Goal: Check status: Check status

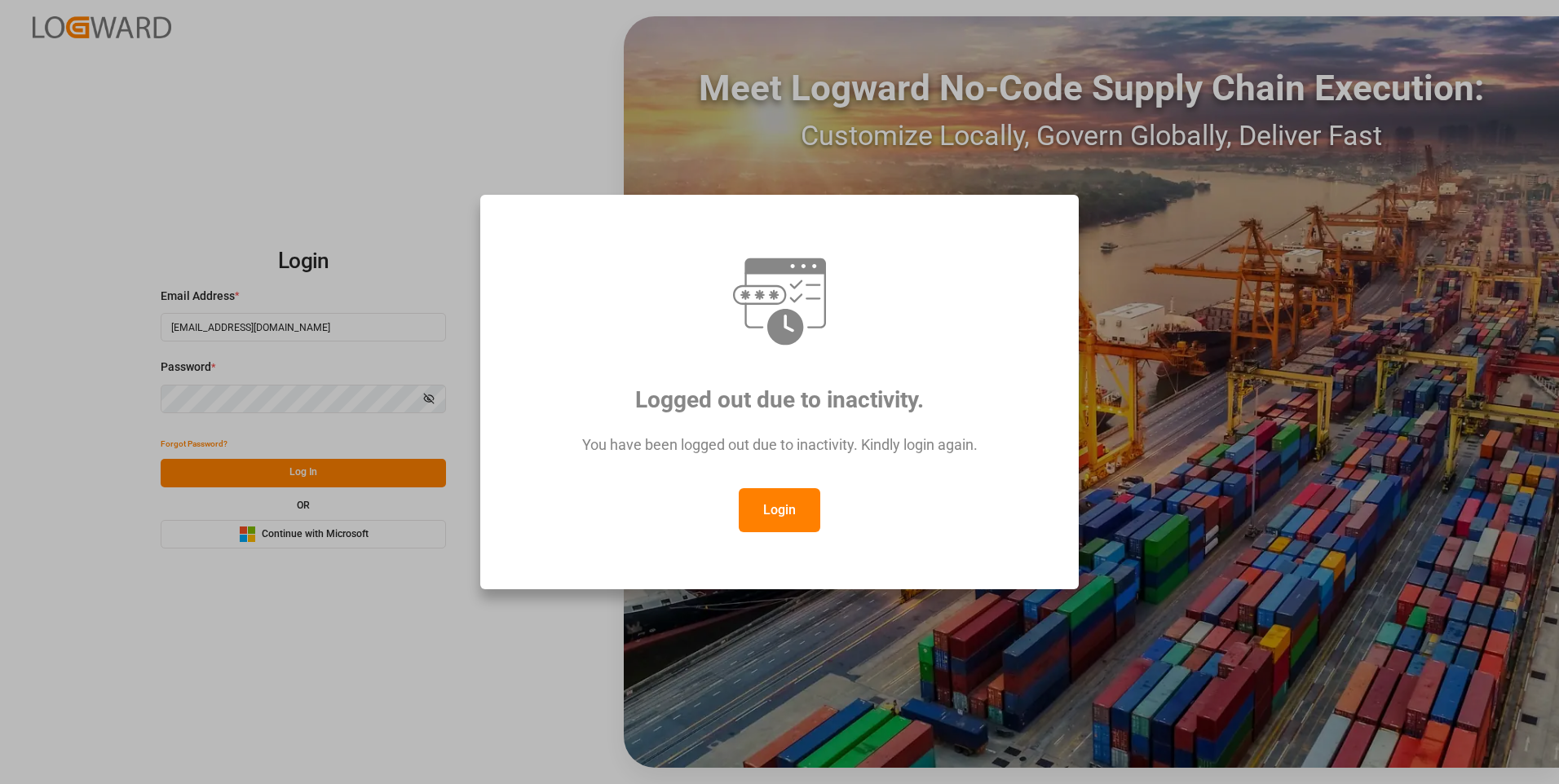
click at [790, 515] on button "Login" at bounding box center [779, 510] width 81 height 44
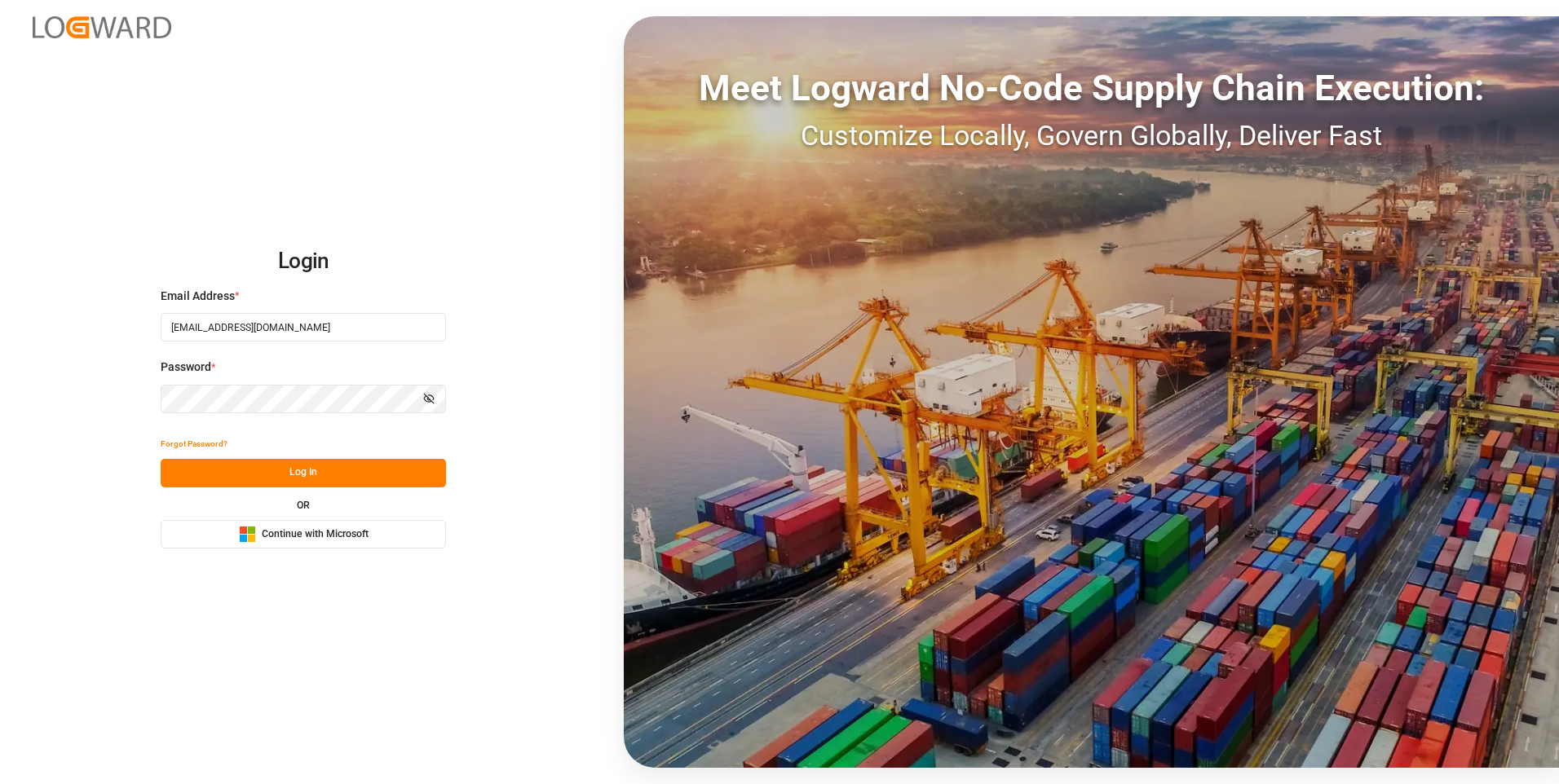
click at [367, 467] on button "Log In" at bounding box center [303, 473] width 285 height 29
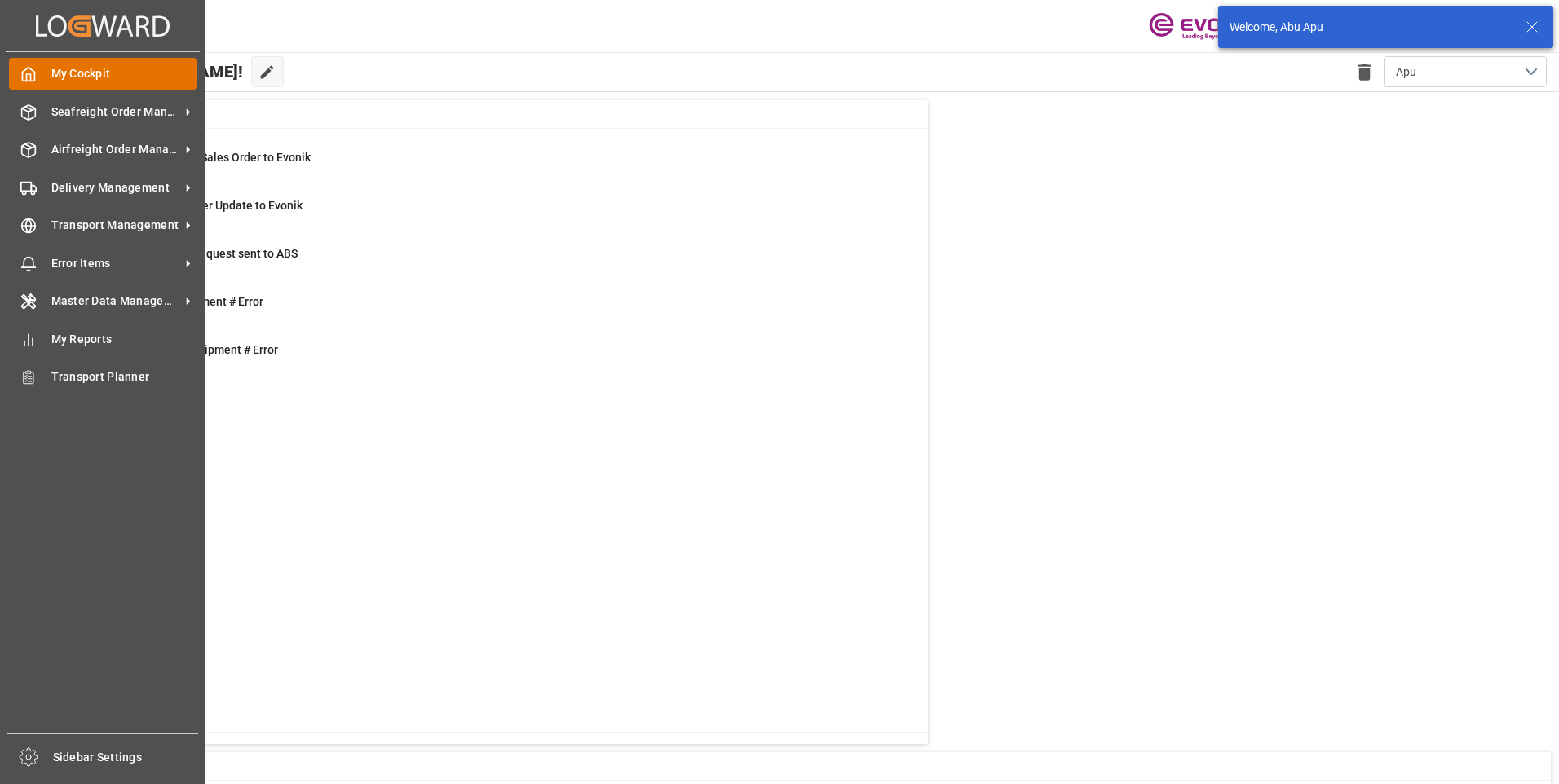
click at [44, 60] on div "My Cockpit My Cockpit" at bounding box center [103, 74] width 187 height 32
click at [90, 108] on span "Seafreight Order Management" at bounding box center [116, 112] width 129 height 17
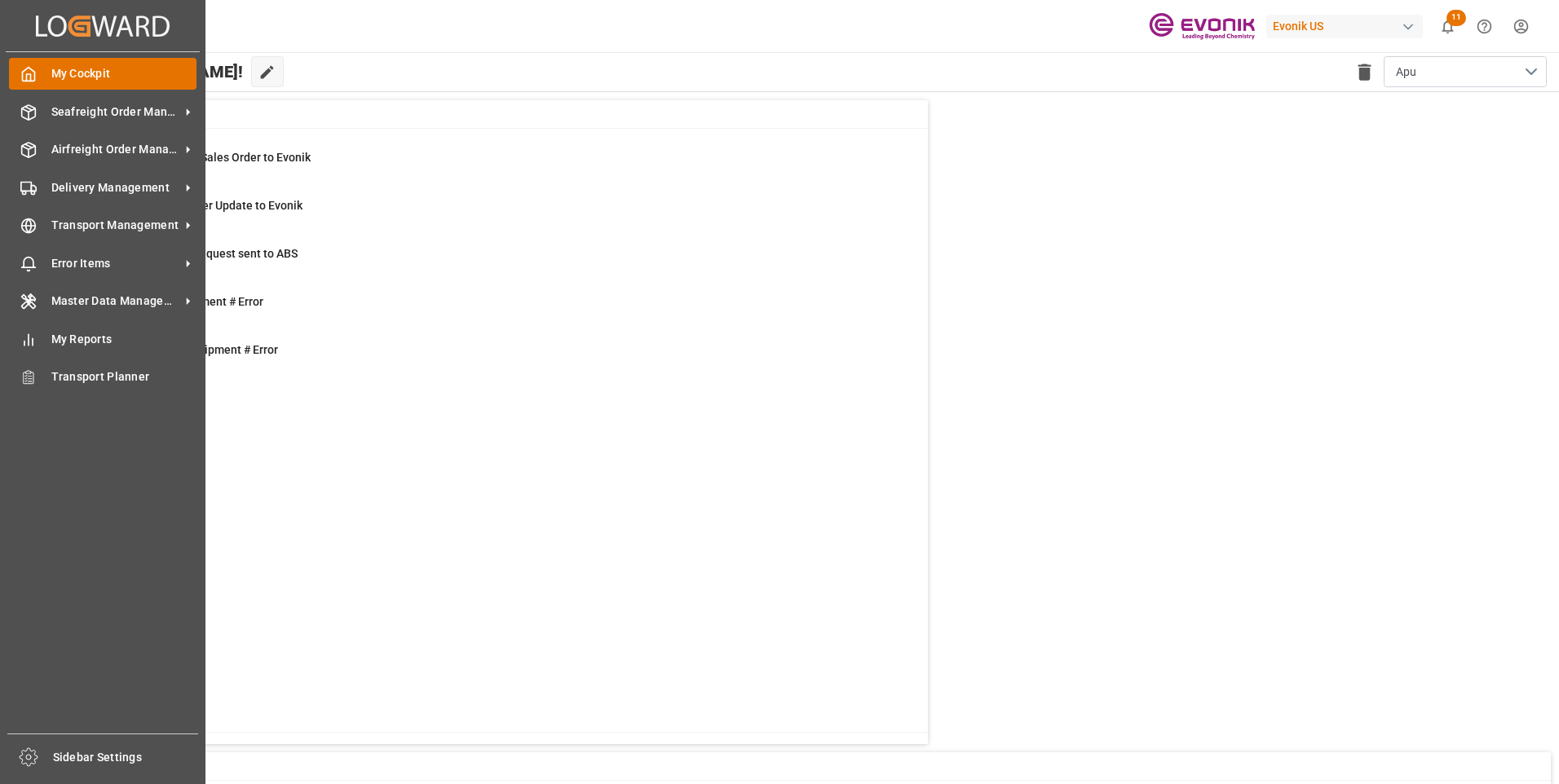
click at [28, 76] on icon at bounding box center [28, 74] width 16 height 16
click at [110, 113] on span "Seafreight Order Management" at bounding box center [116, 112] width 129 height 17
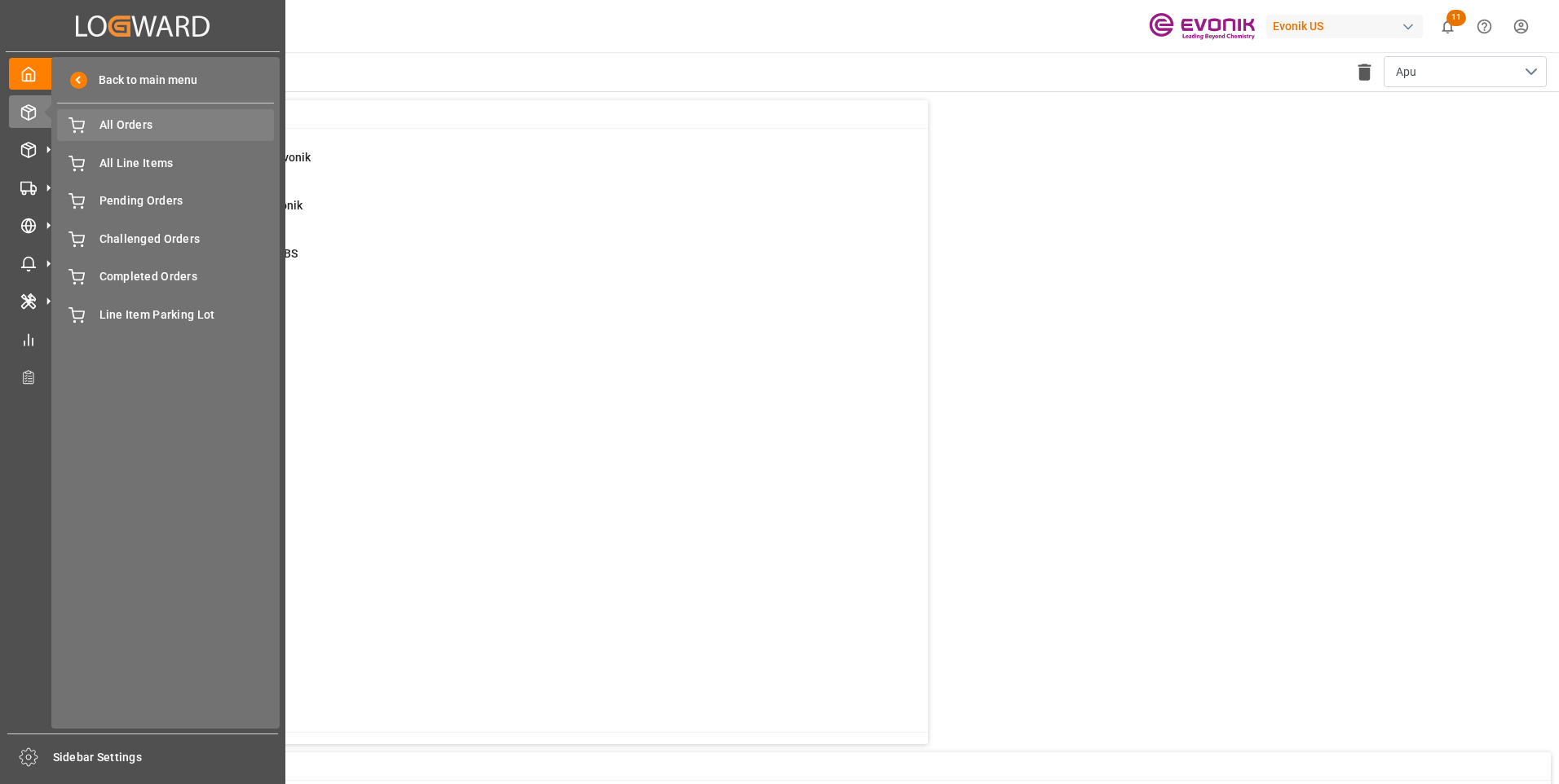
click at [110, 127] on span "All Orders" at bounding box center [187, 125] width 175 height 17
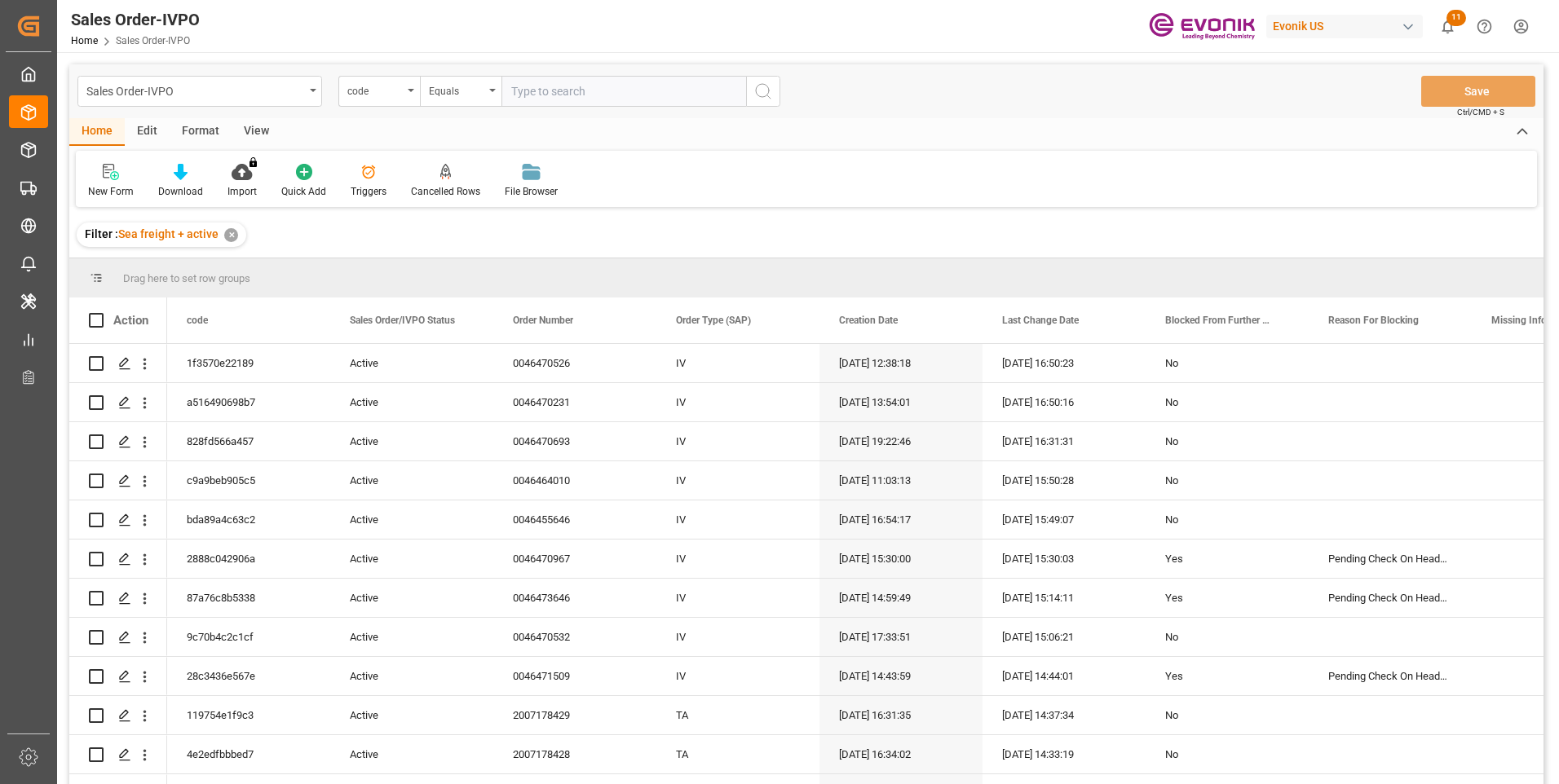
click at [411, 94] on div "code" at bounding box center [379, 90] width 81 height 31
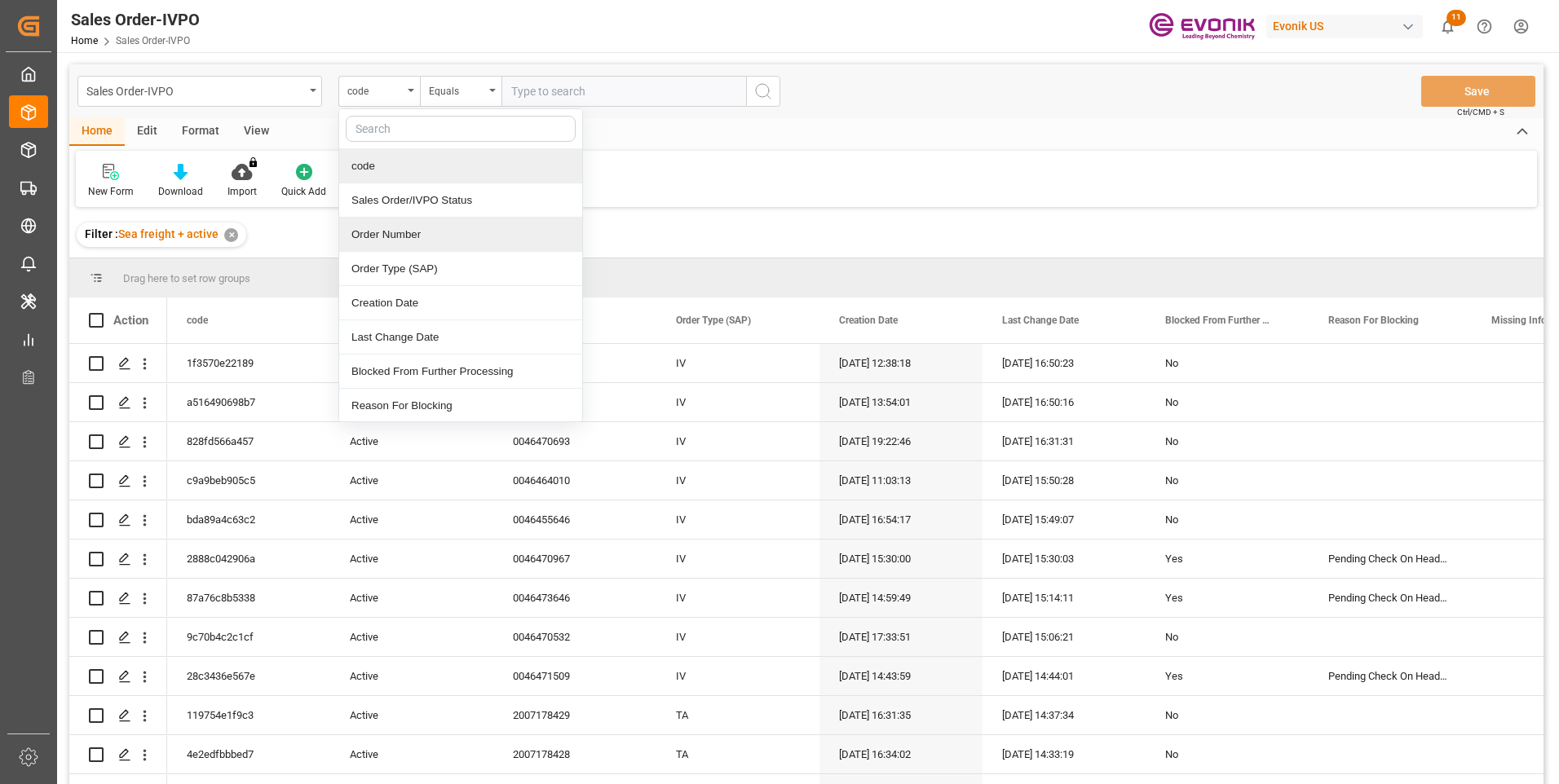
click at [386, 237] on div "Order Number" at bounding box center [461, 235] width 243 height 34
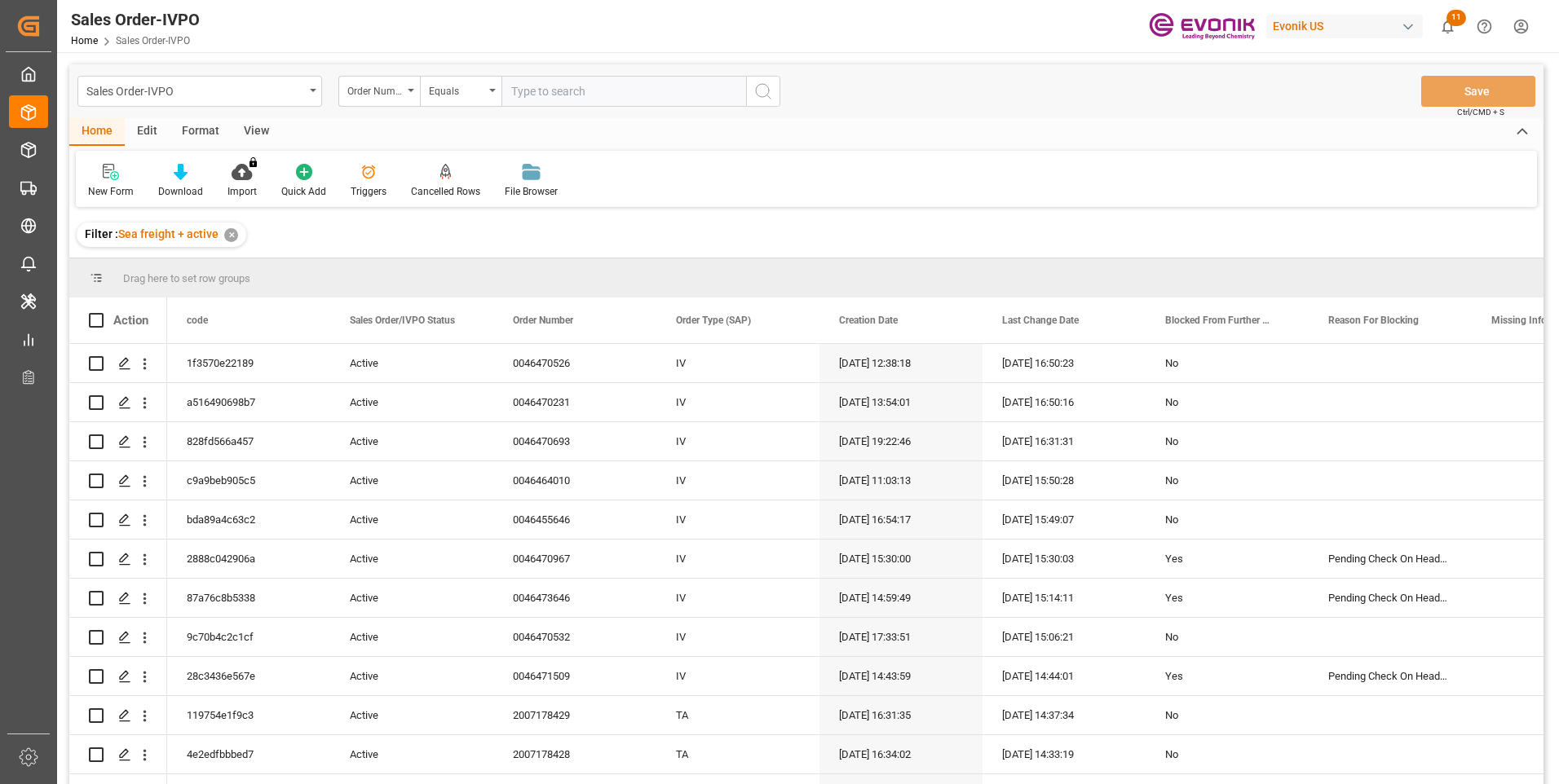
click at [527, 91] on input "text" at bounding box center [624, 90] width 244 height 31
paste input "2007190232"
type input "2007190232"
click at [765, 93] on icon "search button" at bounding box center [763, 90] width 20 height 20
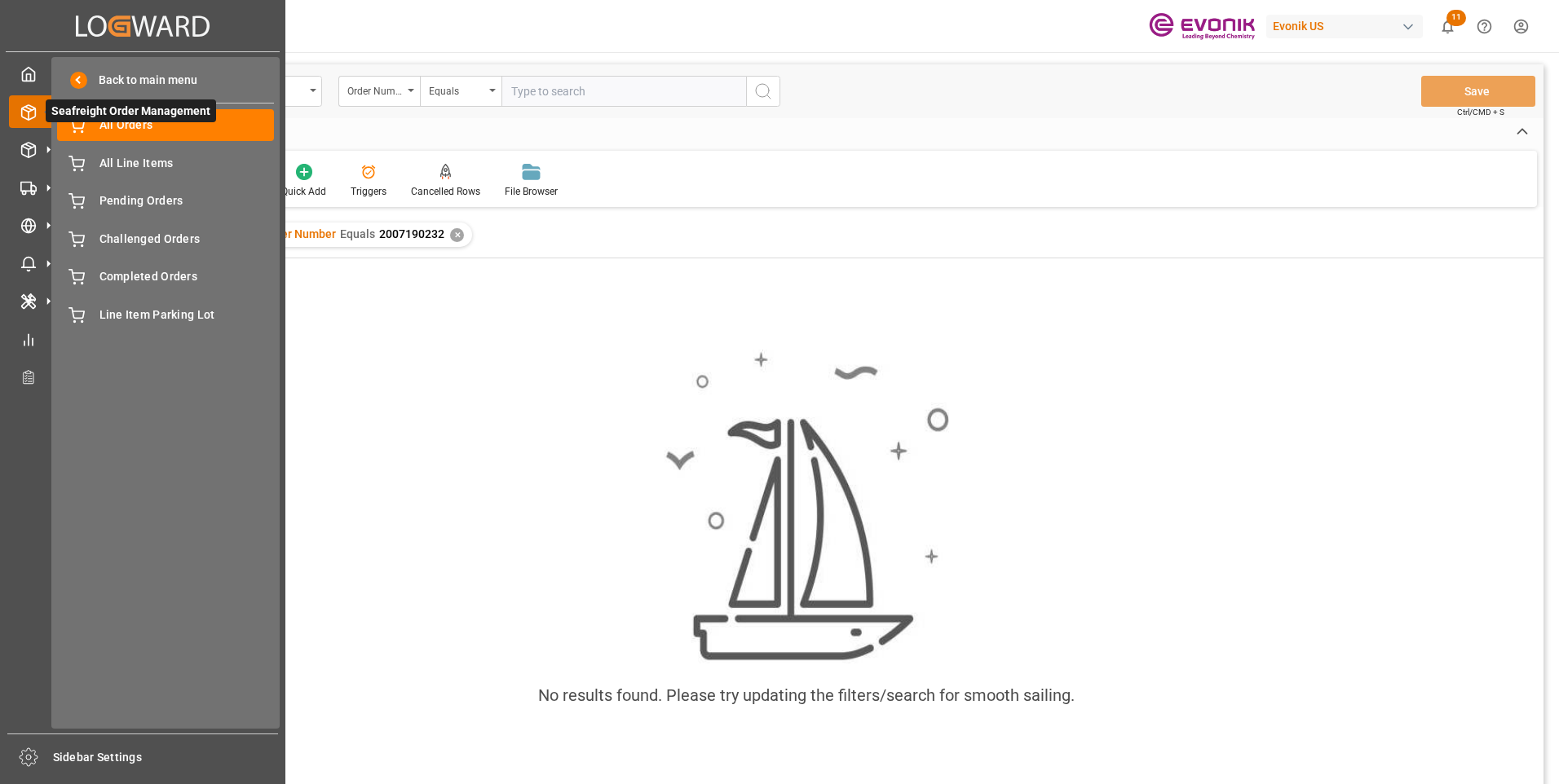
click at [41, 110] on icon at bounding box center [48, 111] width 34 height 34
click at [122, 204] on span "Pending Orders" at bounding box center [187, 200] width 175 height 17
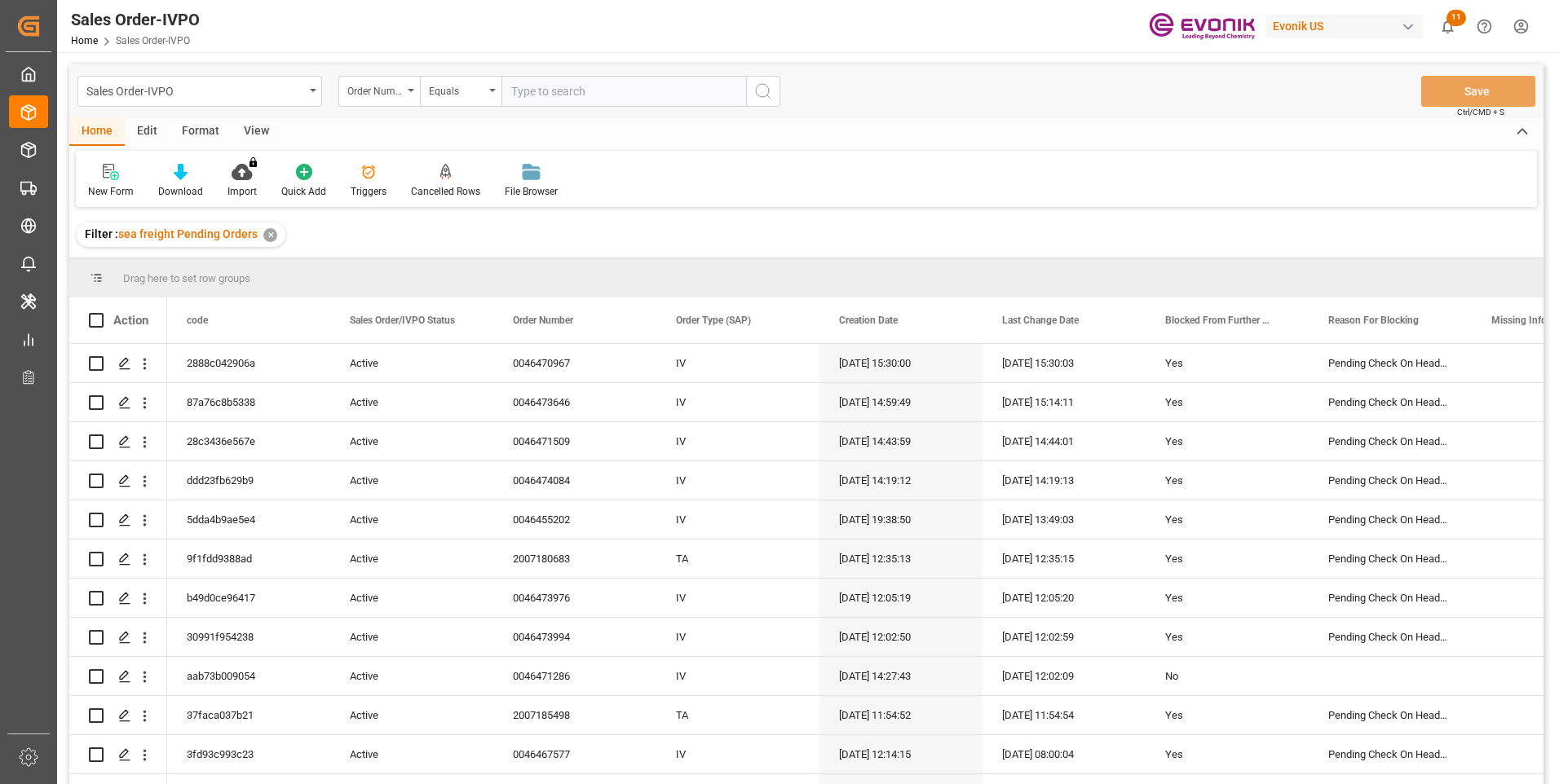
click at [574, 89] on input "text" at bounding box center [624, 90] width 244 height 31
paste input "2007190232"
type input "2007190232"
click at [757, 87] on circle "search button" at bounding box center [763, 90] width 13 height 13
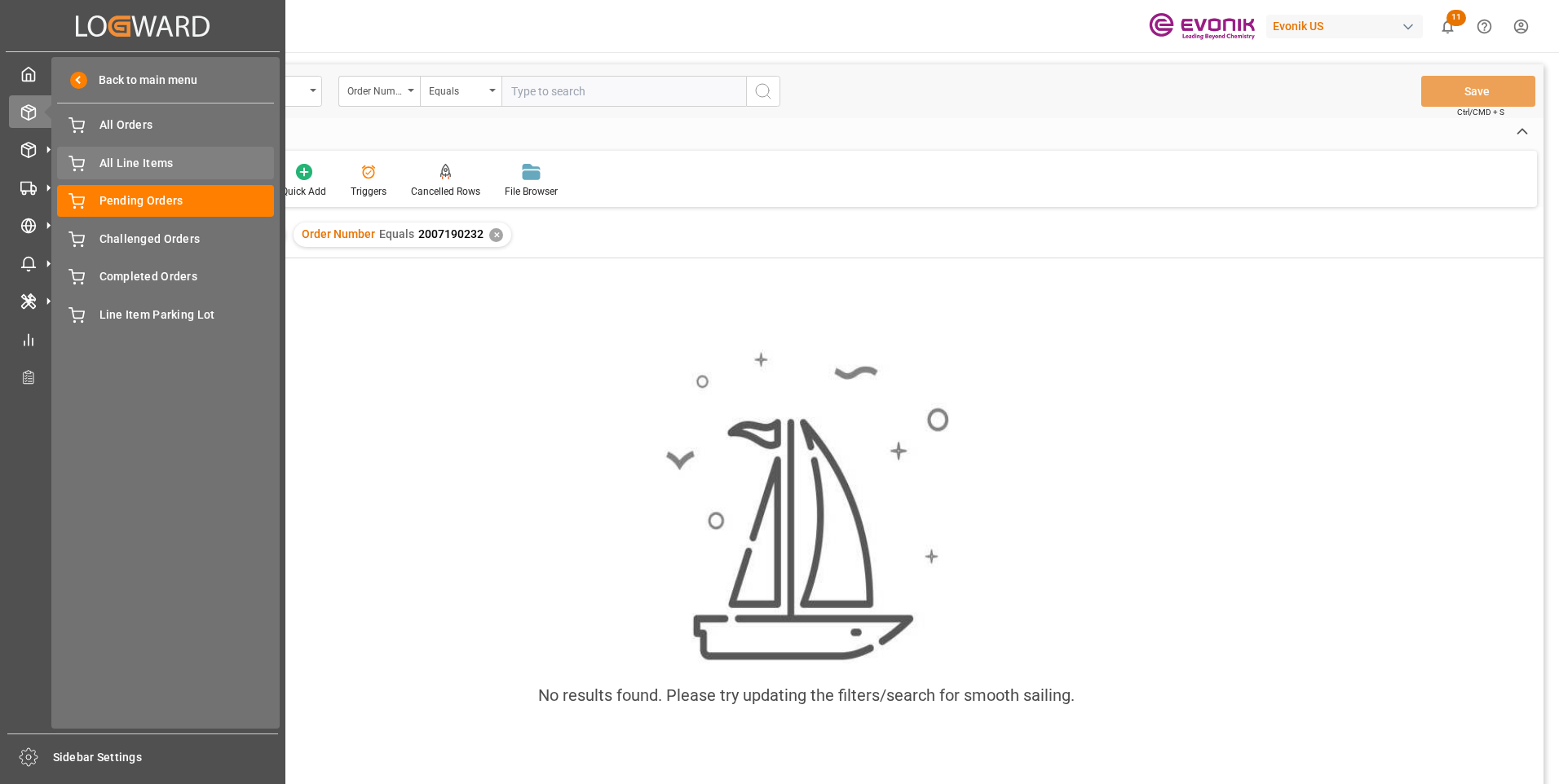
click at [131, 163] on span "All Line Items" at bounding box center [187, 163] width 175 height 17
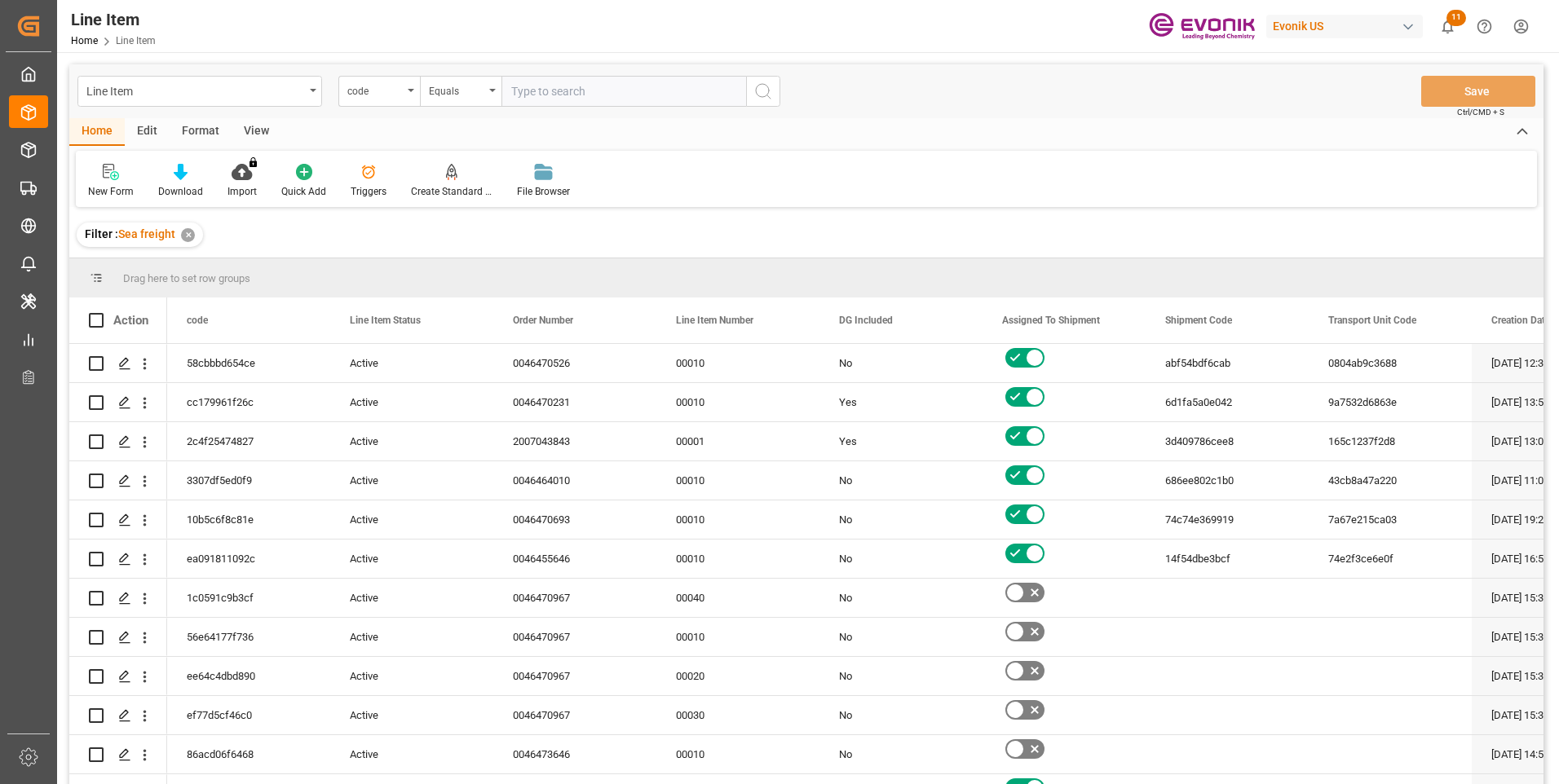
click at [407, 94] on div "code" at bounding box center [379, 90] width 81 height 31
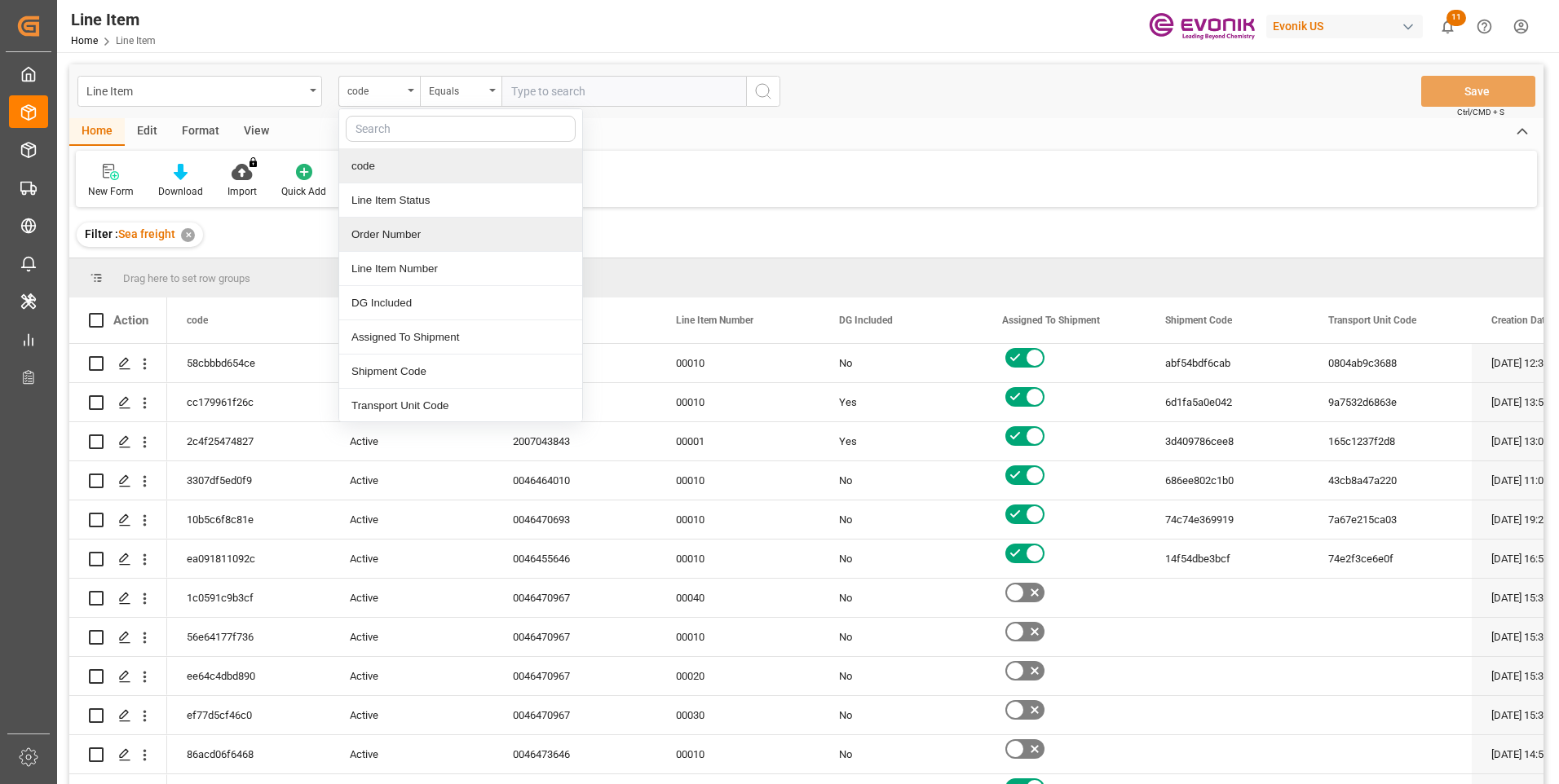
click at [382, 235] on div "Order Number" at bounding box center [461, 235] width 243 height 34
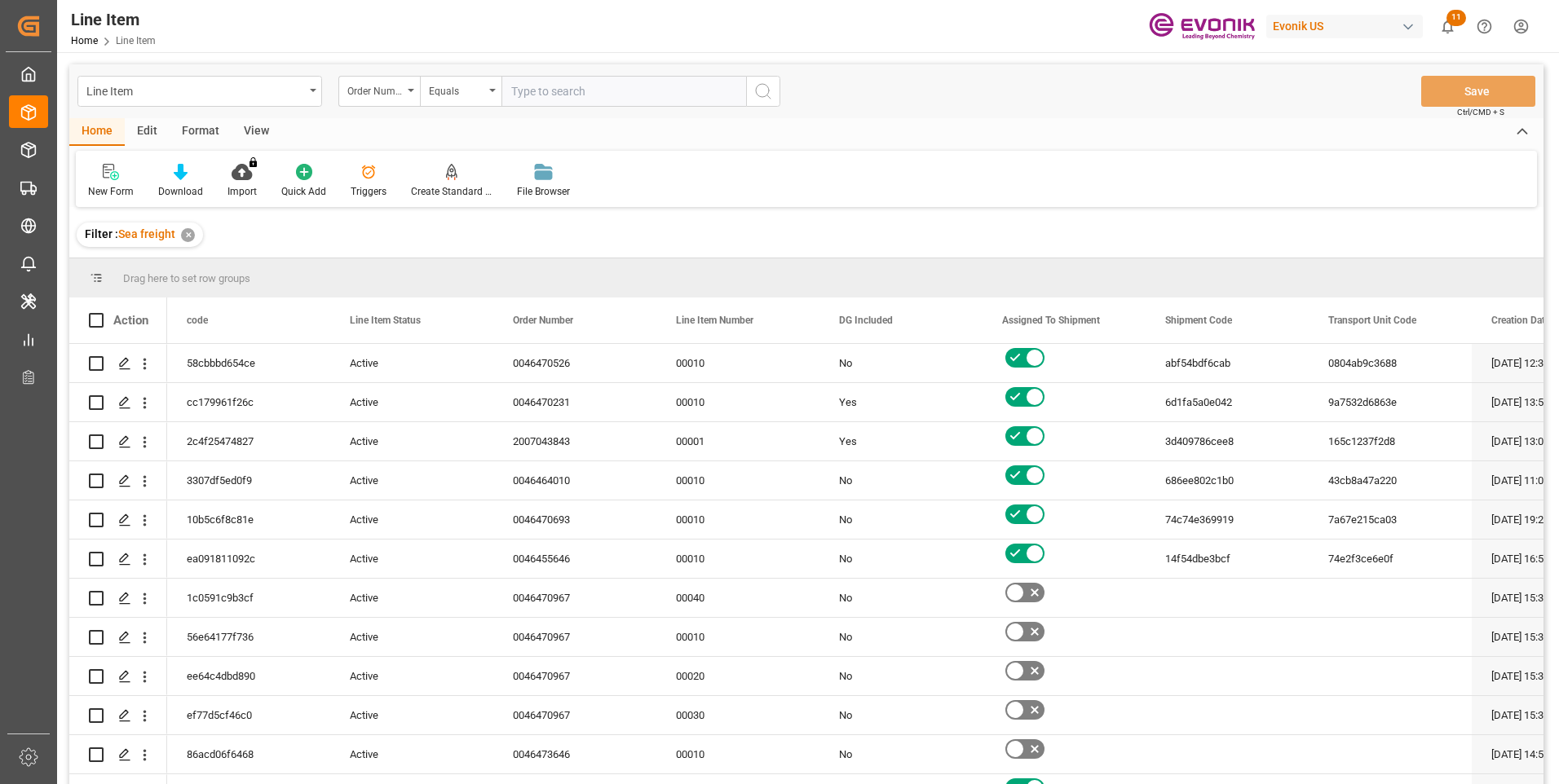
click at [531, 86] on input "text" at bounding box center [624, 90] width 244 height 31
paste input "2007190232"
type input "2007190232"
click at [751, 91] on button "search button" at bounding box center [763, 90] width 34 height 31
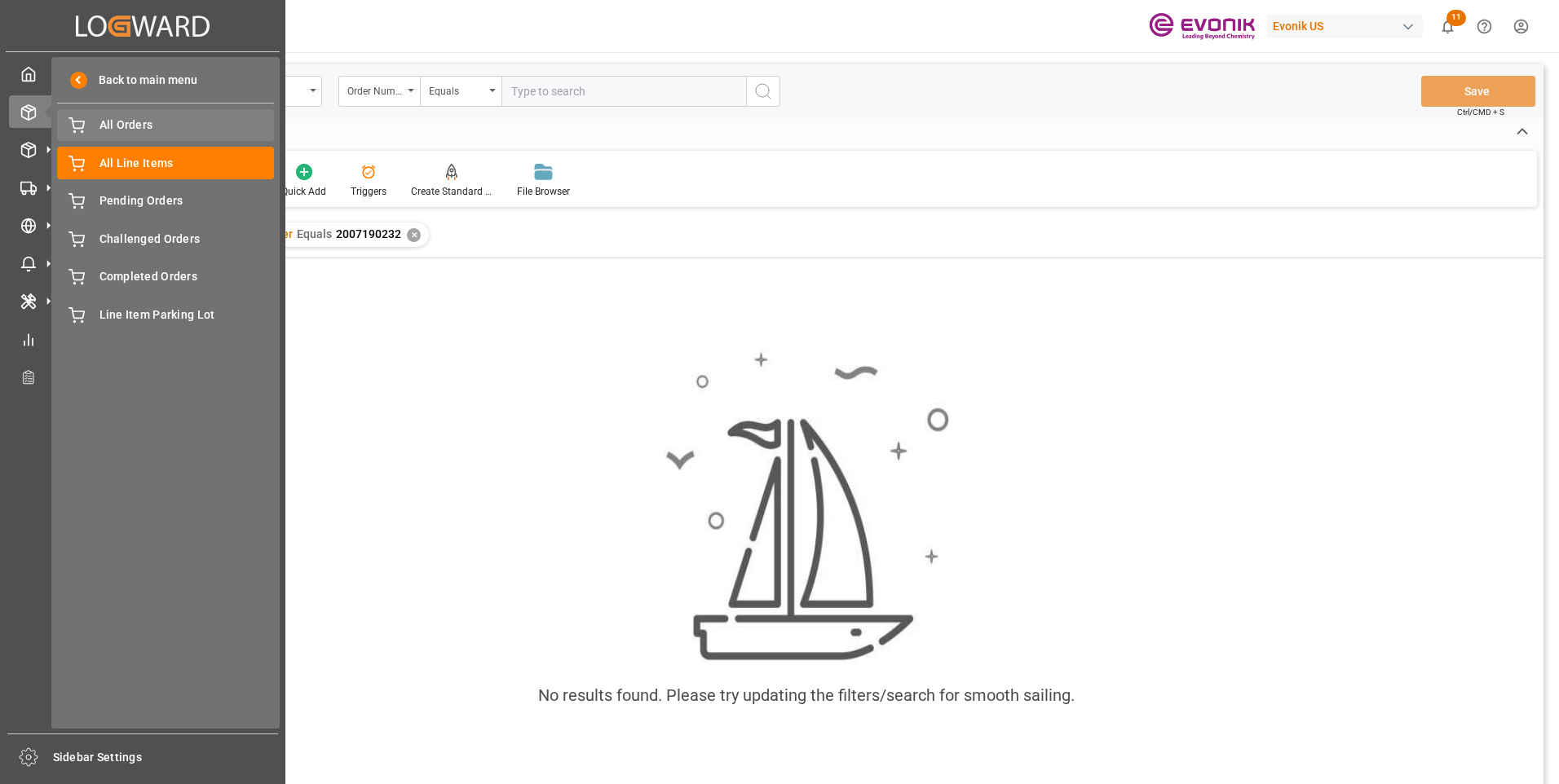
click at [90, 130] on div "All Orders All Orders" at bounding box center [165, 125] width 217 height 32
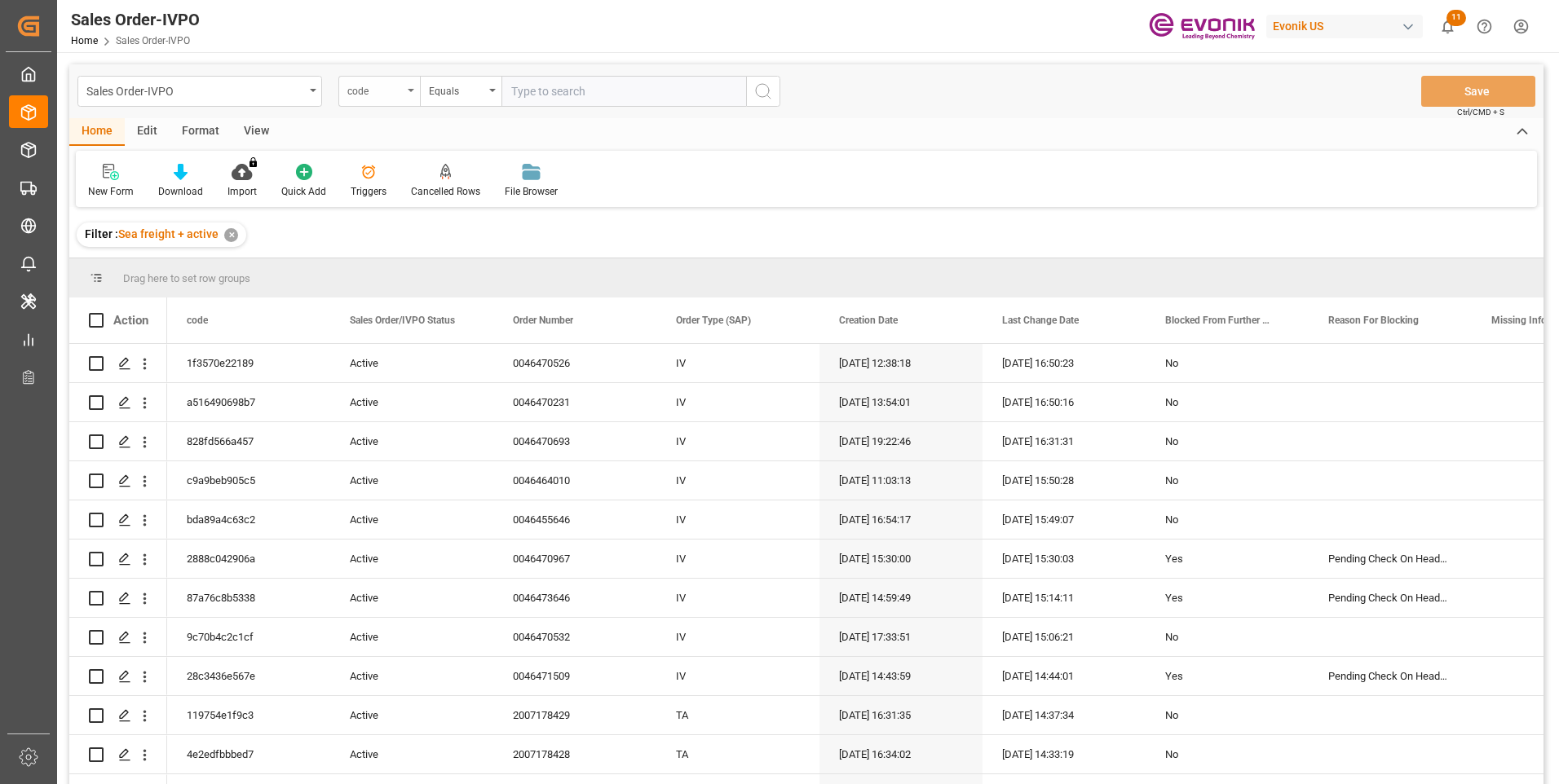
click at [399, 87] on div "code" at bounding box center [375, 89] width 55 height 19
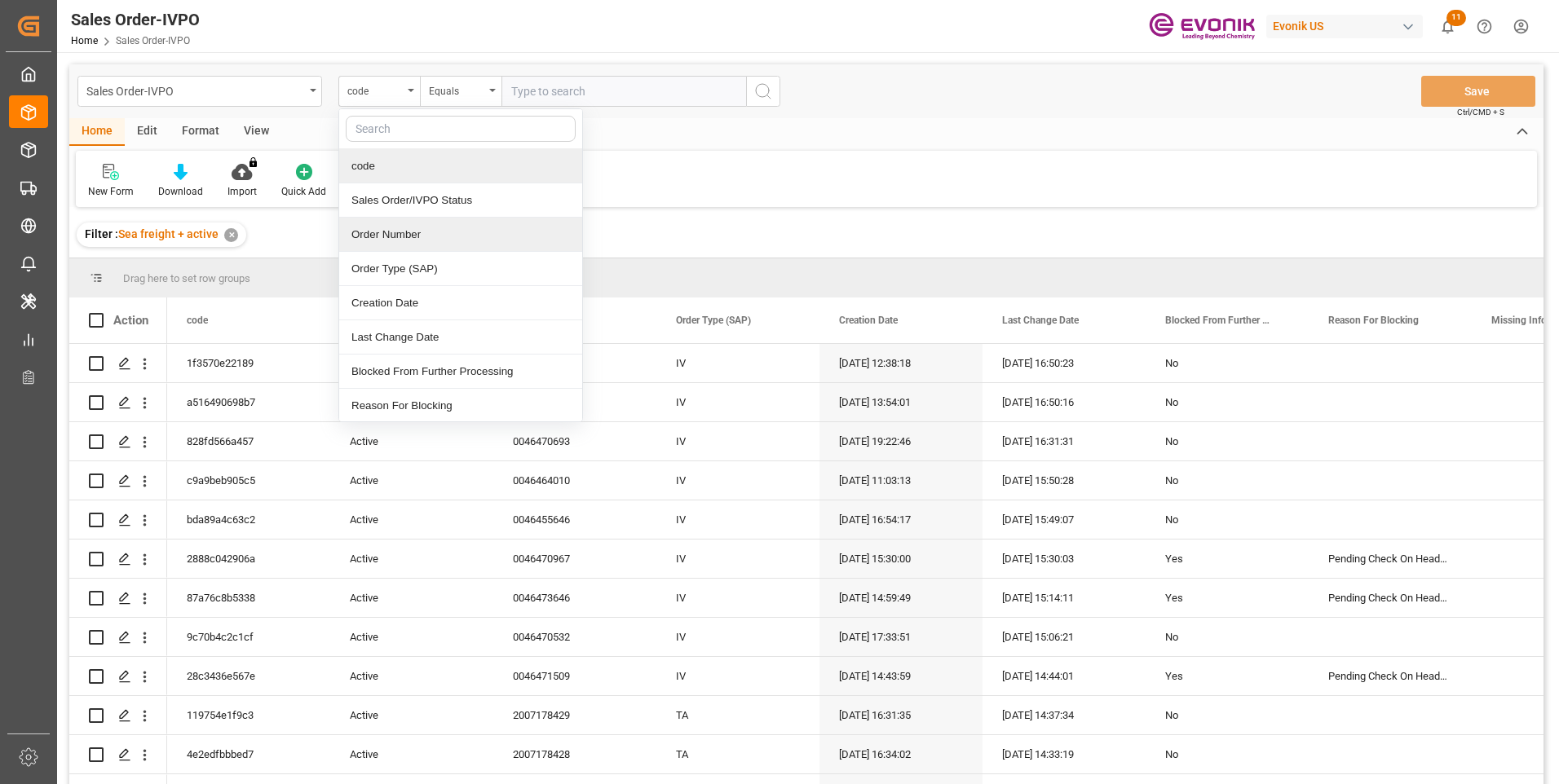
click at [387, 235] on div "Order Number" at bounding box center [461, 235] width 243 height 34
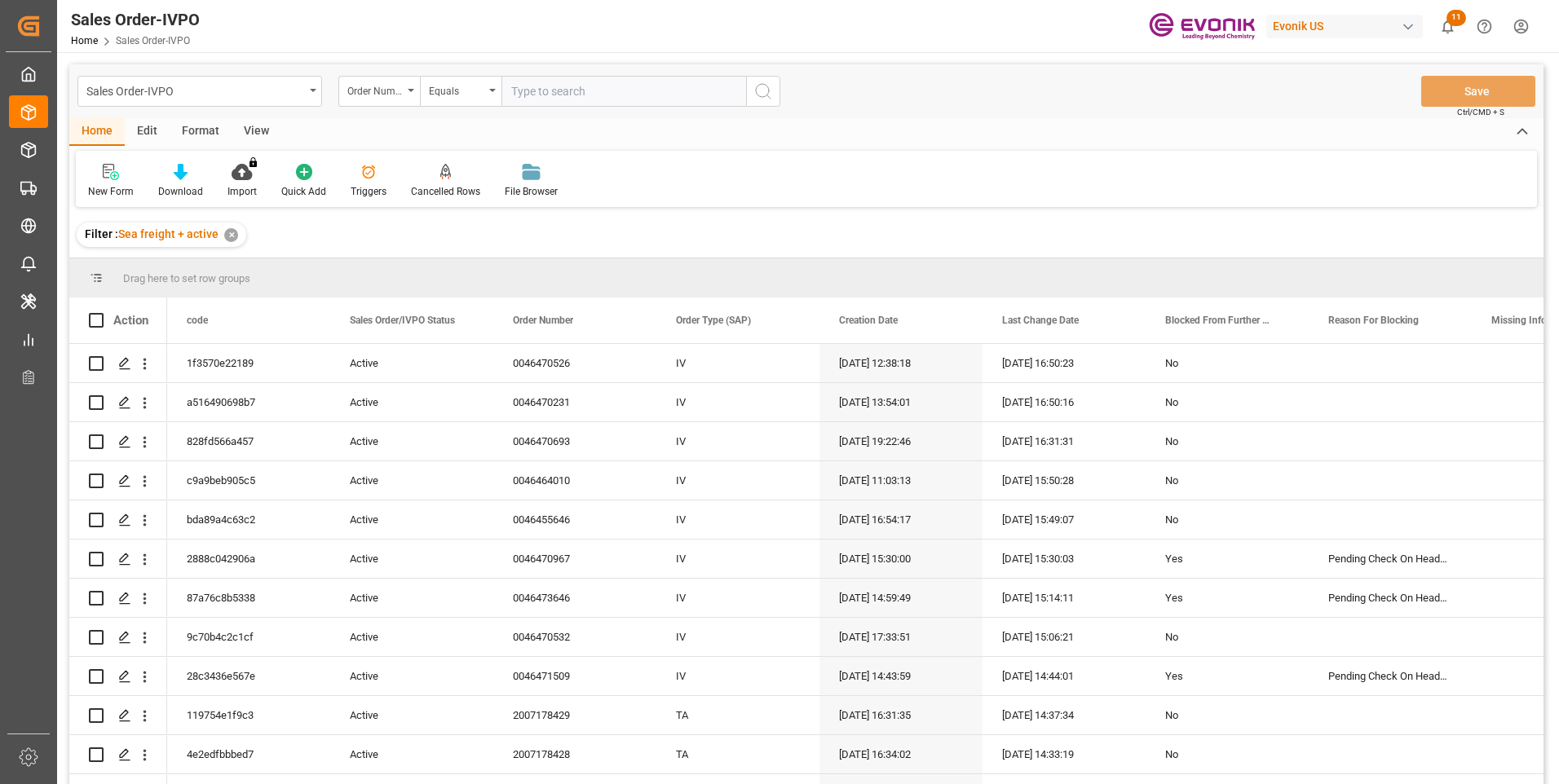
click at [531, 91] on input "text" at bounding box center [624, 90] width 244 height 31
paste input "2007190232"
type input "2007190232"
click at [769, 95] on icon "search button" at bounding box center [763, 90] width 20 height 20
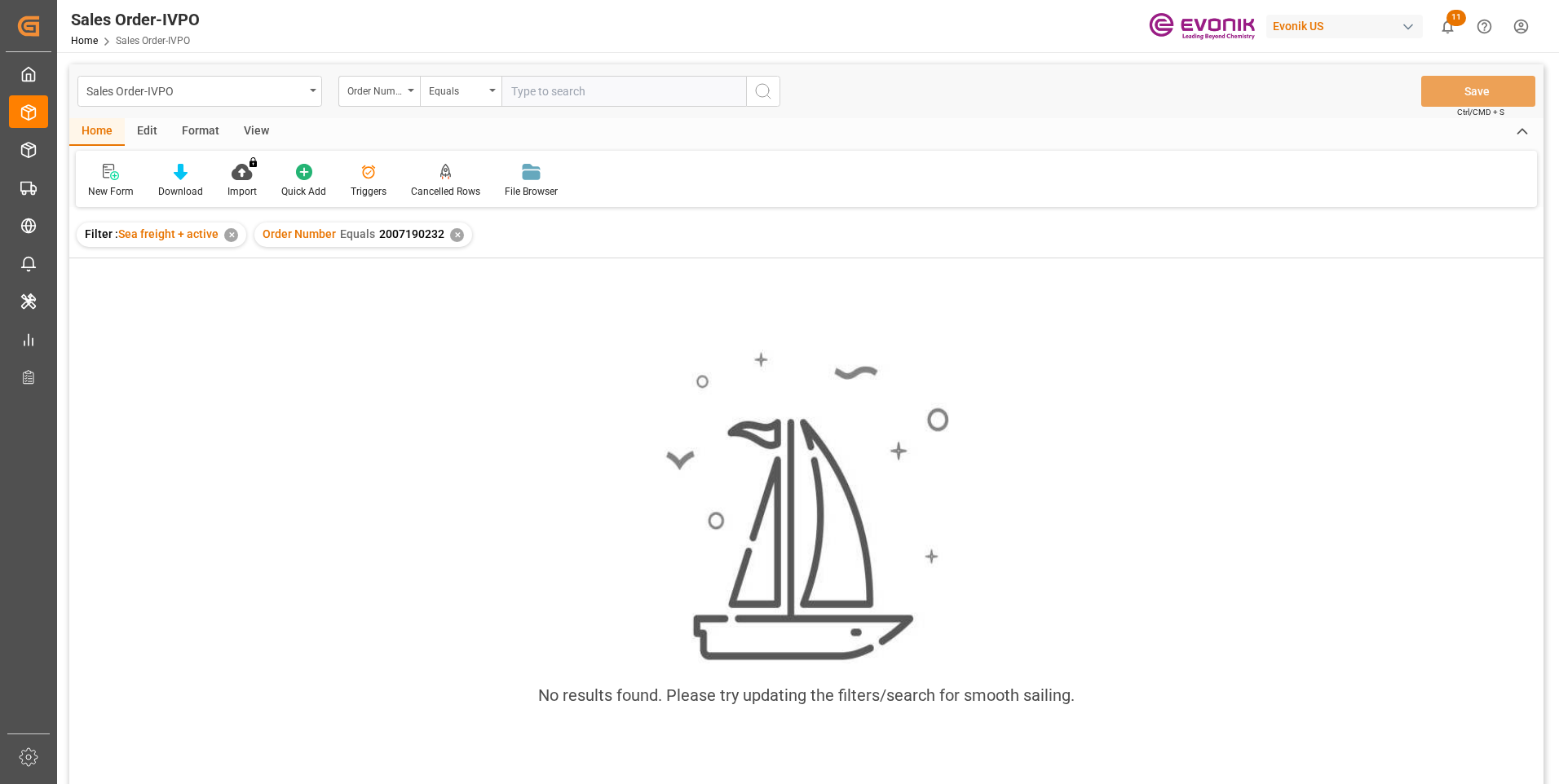
click at [403, 228] on span "2007190232" at bounding box center [412, 234] width 65 height 13
click at [552, 88] on input "text" at bounding box center [624, 90] width 244 height 31
paste input "2007190232"
type input "2007190232"
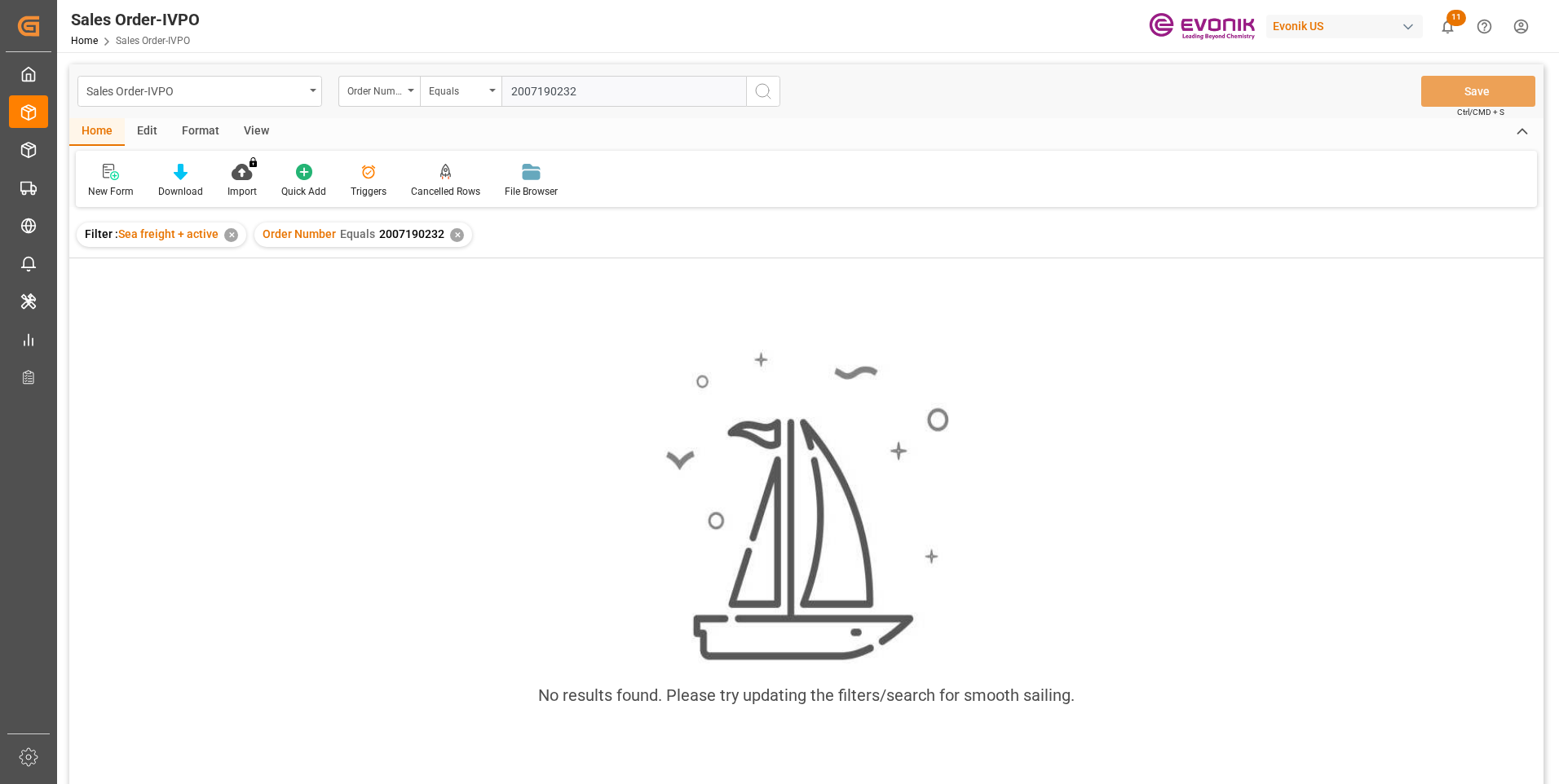
click at [756, 91] on circle "search button" at bounding box center [763, 90] width 13 height 13
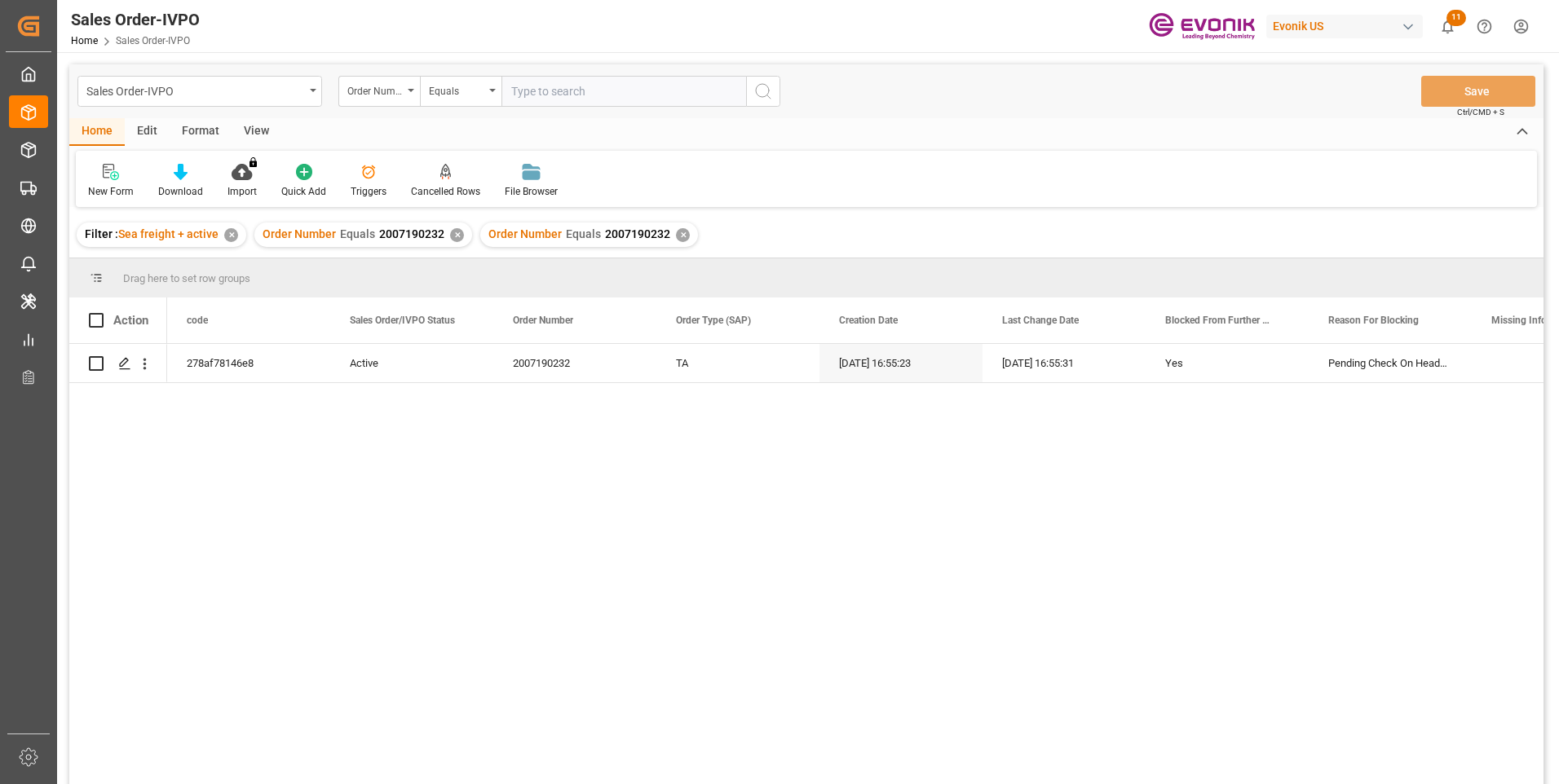
click at [455, 236] on div "✕" at bounding box center [457, 235] width 14 height 14
click at [146, 366] on icon "open menu" at bounding box center [145, 364] width 17 height 17
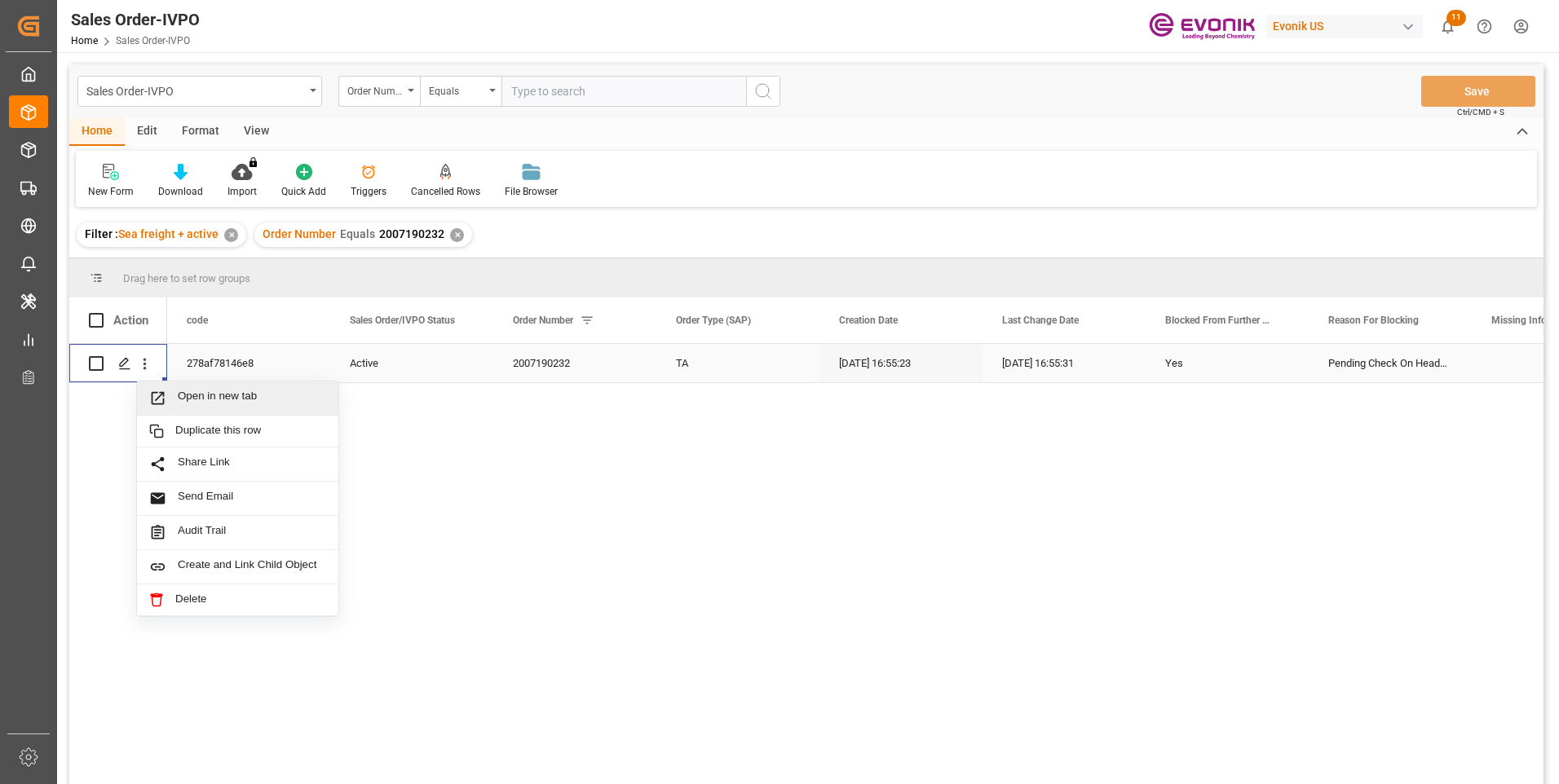
click at [154, 395] on icon "Press SPACE to select this row." at bounding box center [158, 398] width 17 height 17
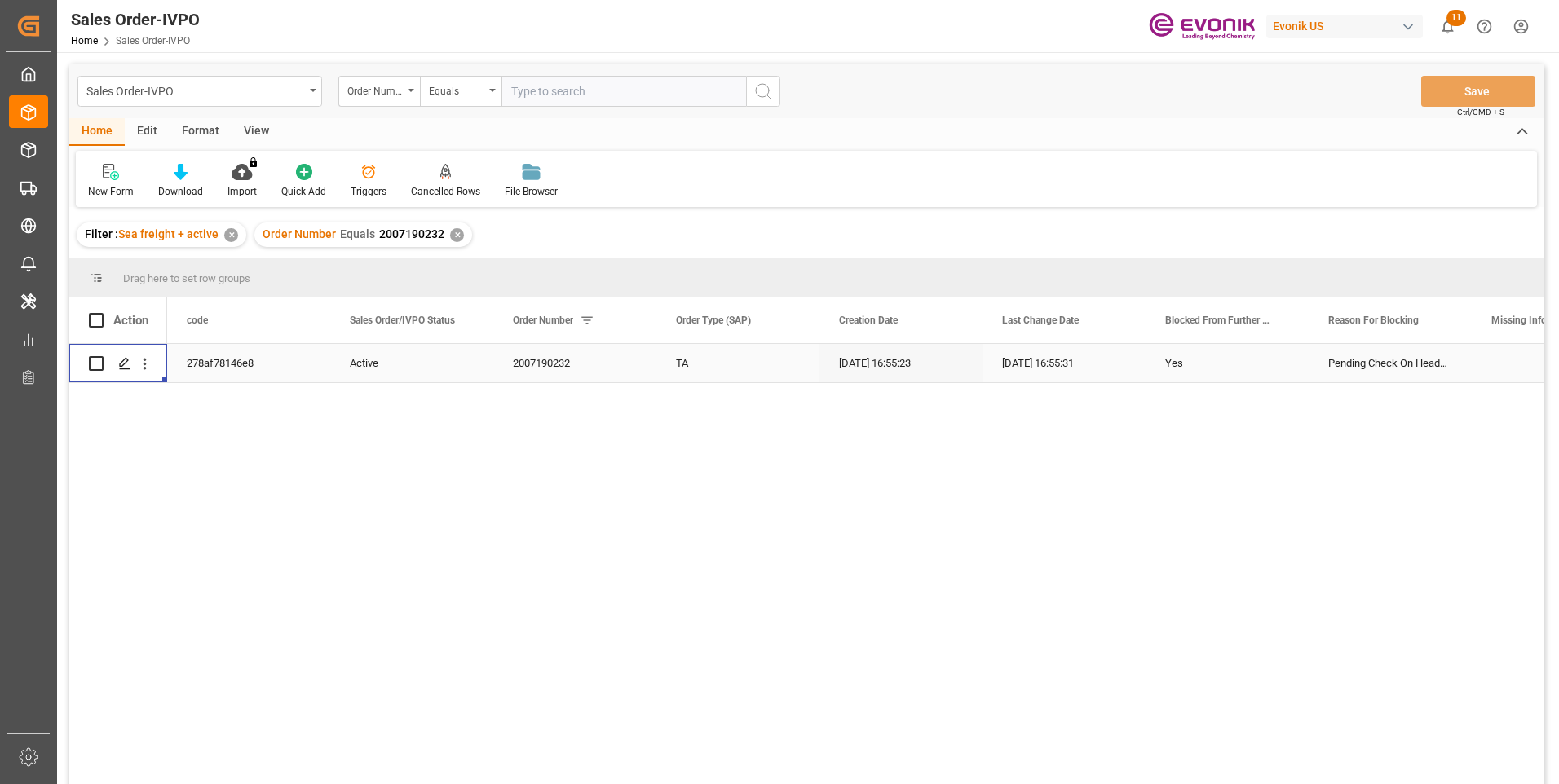
click at [547, 69] on div "Sales Order-IVPO Order Number Equals Save Ctrl/CMD + S" at bounding box center [806, 91] width 1474 height 54
click at [546, 92] on input "text" at bounding box center [624, 90] width 244 height 31
paste input "2007054875"
type input "2007054875"
click at [761, 94] on icon "search button" at bounding box center [763, 90] width 20 height 20
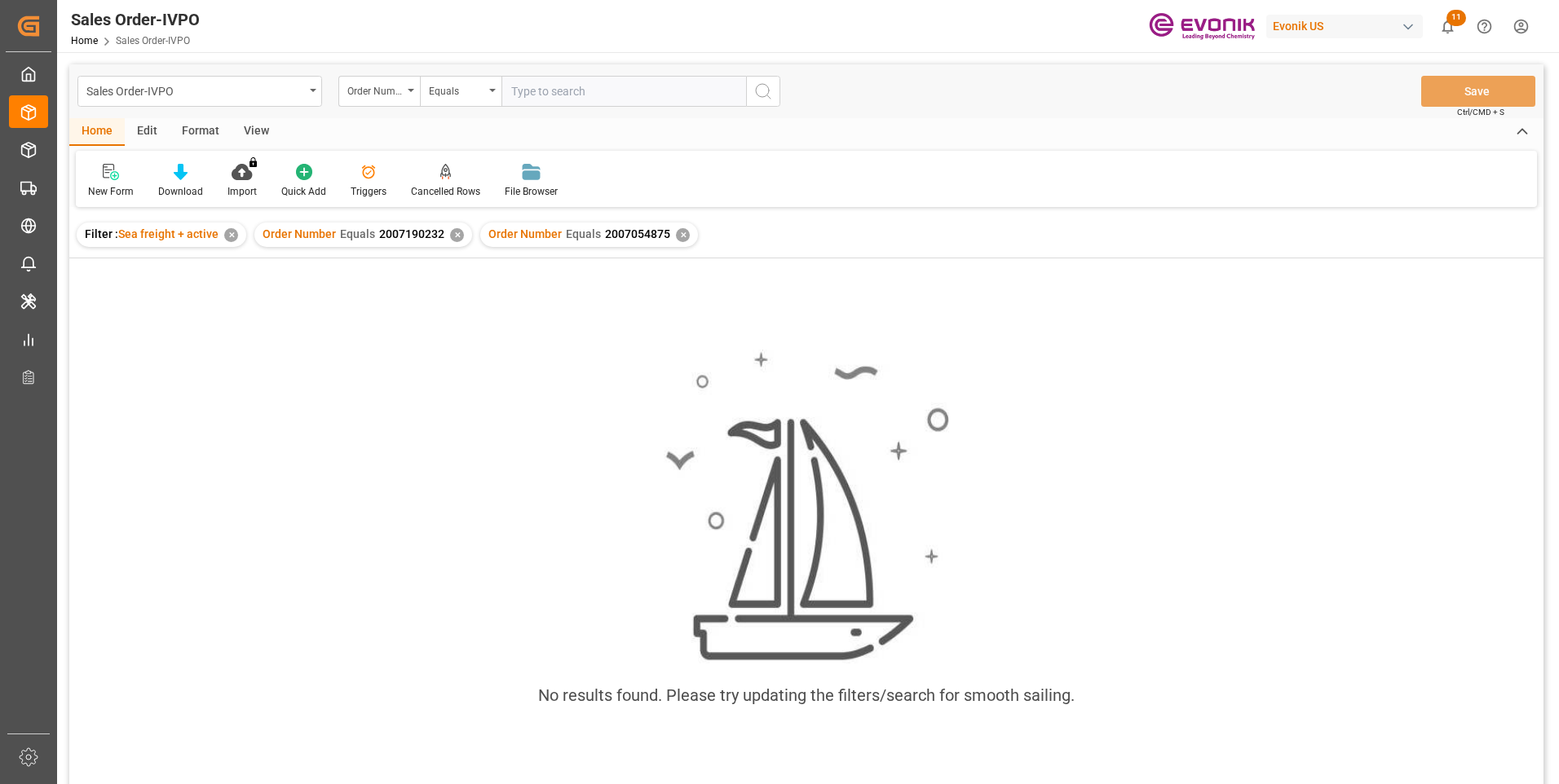
click at [450, 228] on div "✕" at bounding box center [457, 235] width 14 height 14
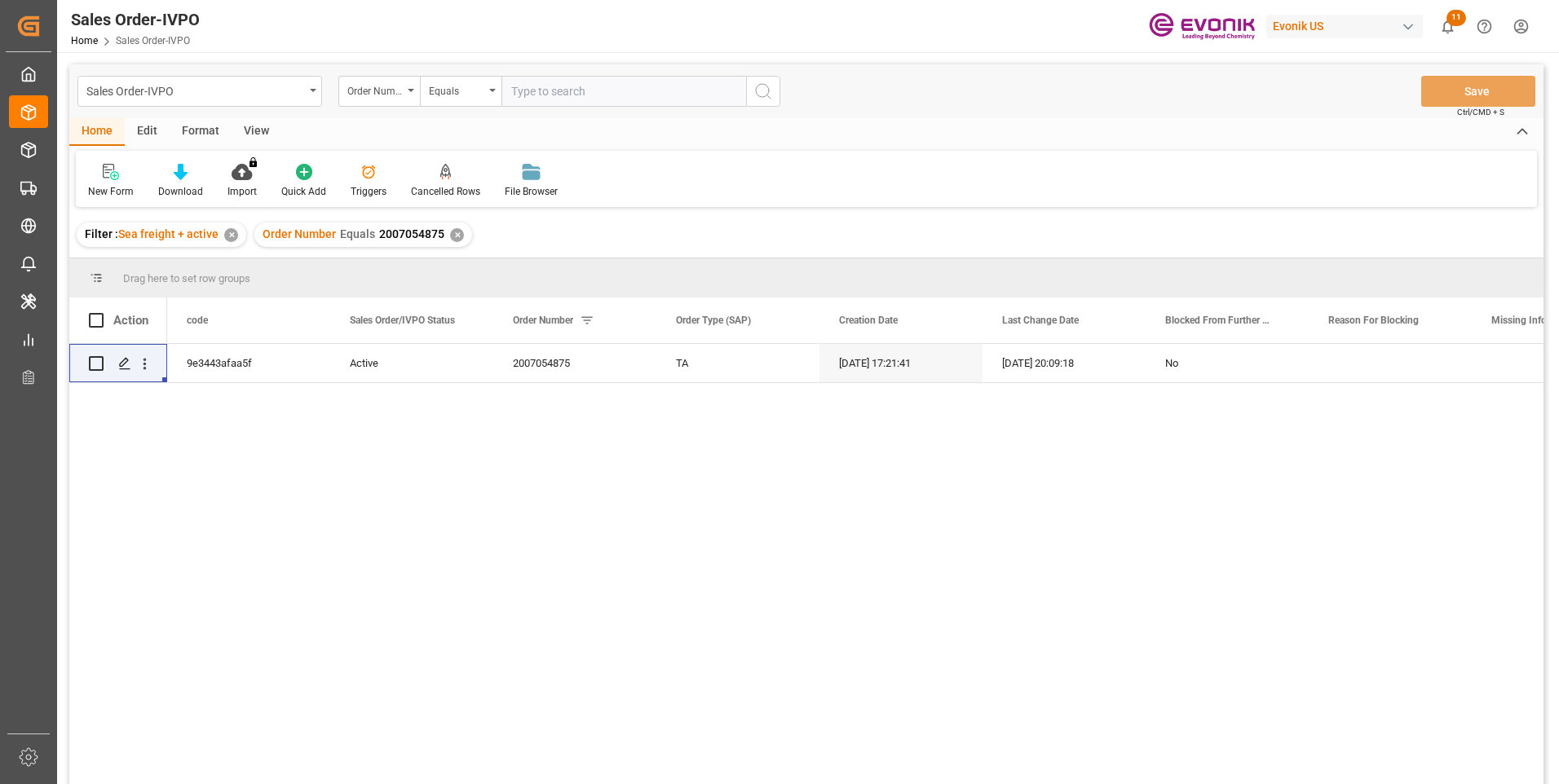
click at [352, 512] on div "9e3443afaa5f Active 2007054875 TA [DATE] 17:21:41 [DATE] 20:09:18 No" at bounding box center [855, 570] width 1376 height 451
click at [558, 96] on input "text" at bounding box center [624, 90] width 244 height 31
paste input "2007190232"
type input "2007190232"
click at [767, 92] on icon "search button" at bounding box center [763, 90] width 20 height 20
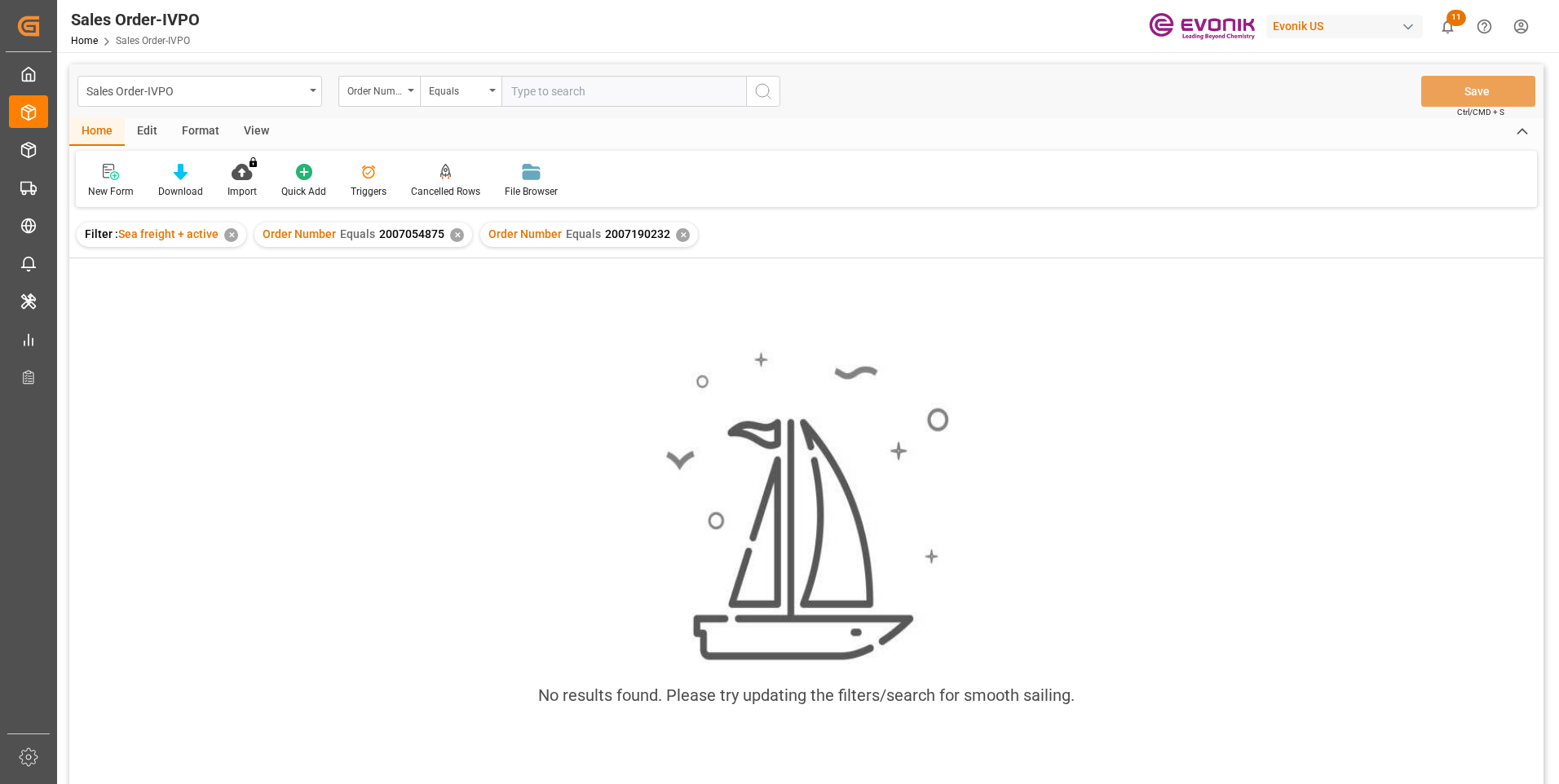
click at [451, 237] on div "✕" at bounding box center [457, 235] width 14 height 14
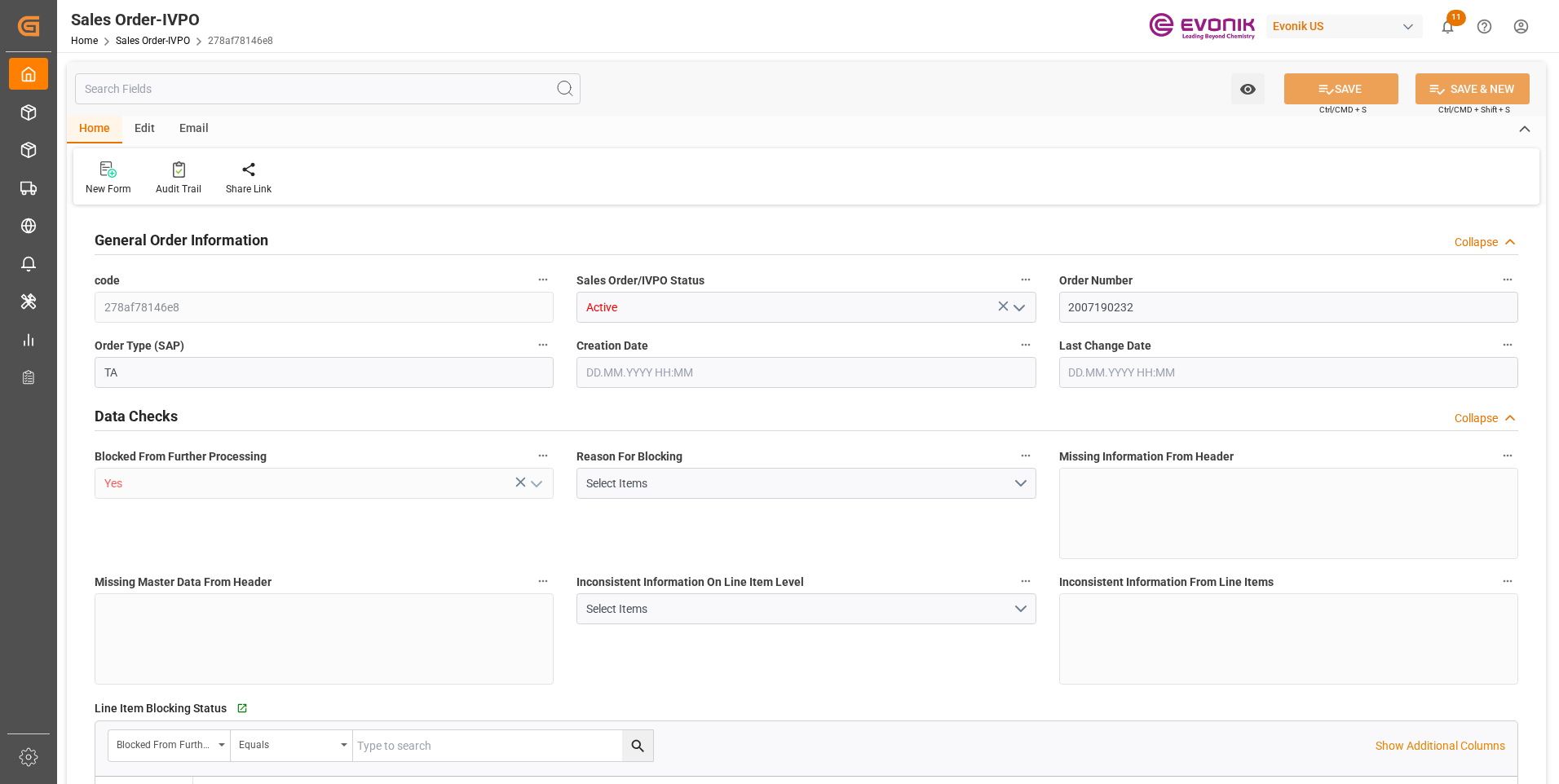
type input "TNRDS"
type input "0"
type input "2"
type input "39602.08"
type input "18.09.2025 16:55"
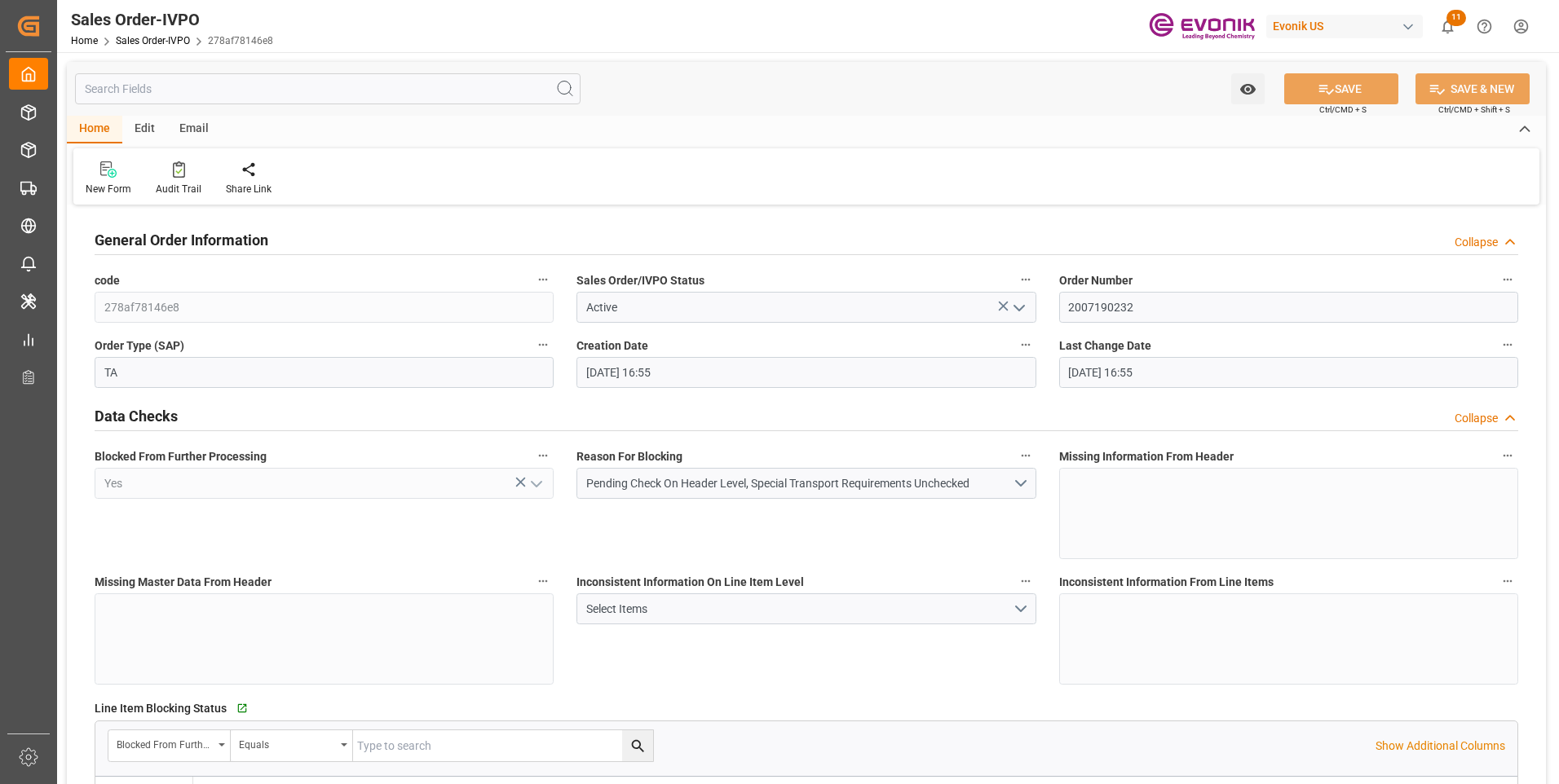
type input "18.09.2025 16:55"
